Goal: Navigation & Orientation: Understand site structure

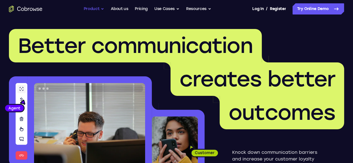
click at [93, 8] on button "Product" at bounding box center [94, 8] width 21 height 11
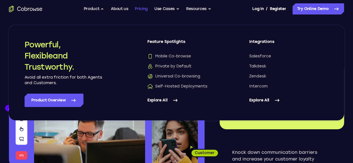
click at [142, 8] on link "Pricing" at bounding box center [141, 8] width 13 height 11
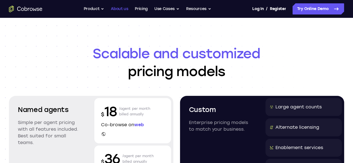
click at [119, 7] on link "About us" at bounding box center [119, 8] width 17 height 11
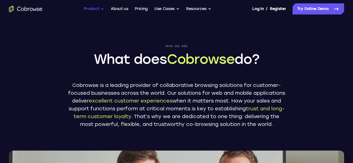
click at [91, 8] on button "Product" at bounding box center [94, 8] width 21 height 11
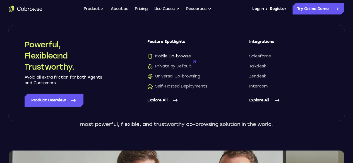
click at [181, 56] on span "Mobile Co-browse" at bounding box center [169, 57] width 44 height 6
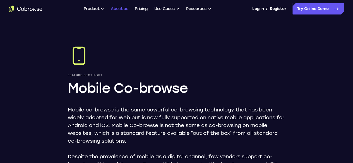
click at [118, 10] on link "About us" at bounding box center [119, 8] width 17 height 11
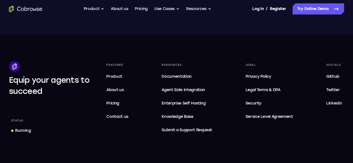
scroll to position [1066, 0]
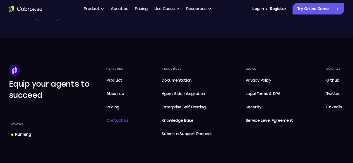
click at [128, 123] on span "Contact us" at bounding box center [117, 120] width 22 height 5
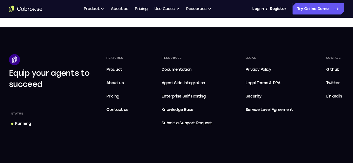
scroll to position [272, 0]
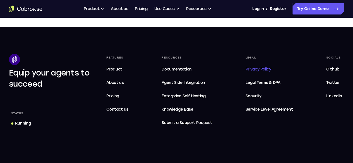
click at [257, 68] on span "Privacy Policy" at bounding box center [258, 69] width 26 height 5
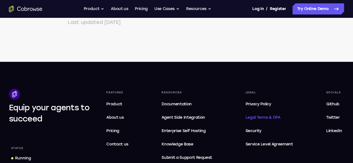
scroll to position [1968, 0]
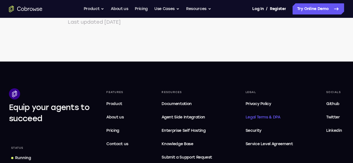
click at [251, 115] on span "Legal Terms & DPA" at bounding box center [262, 117] width 35 height 5
